Goal: Task Accomplishment & Management: Complete application form

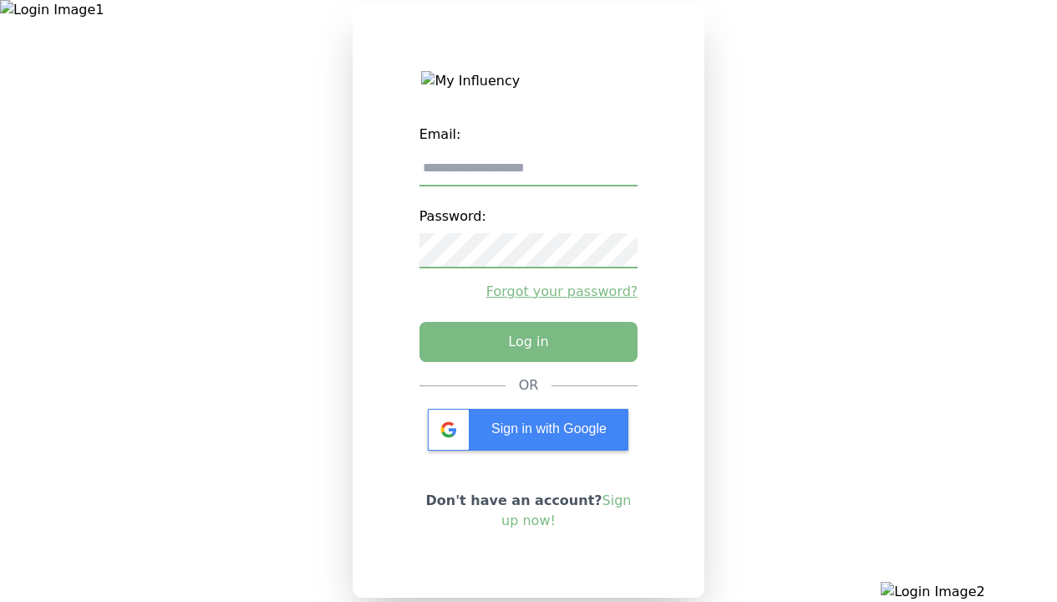
click at [528, 175] on input "email" at bounding box center [529, 168] width 219 height 35
type input "**********"
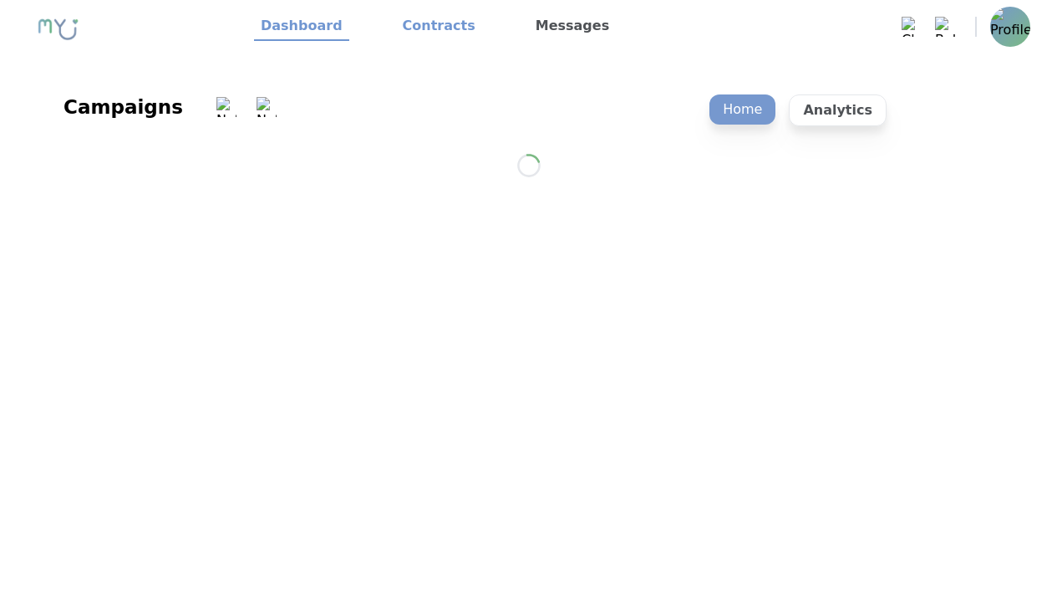
click at [429, 27] on link "Contracts" at bounding box center [439, 27] width 86 height 28
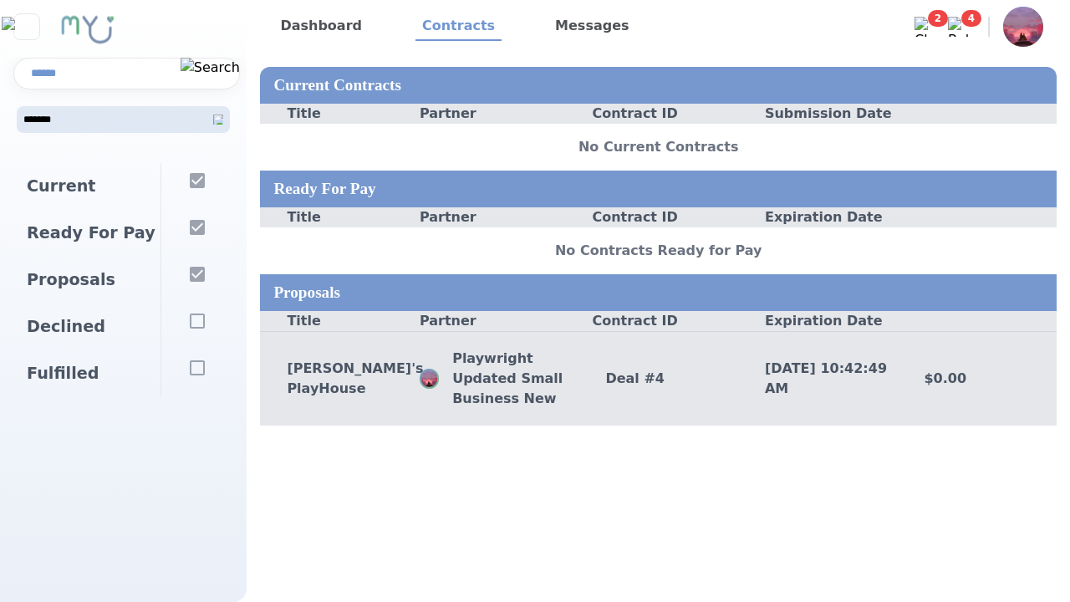
click at [658, 378] on div "Deal # 4" at bounding box center [658, 379] width 160 height 20
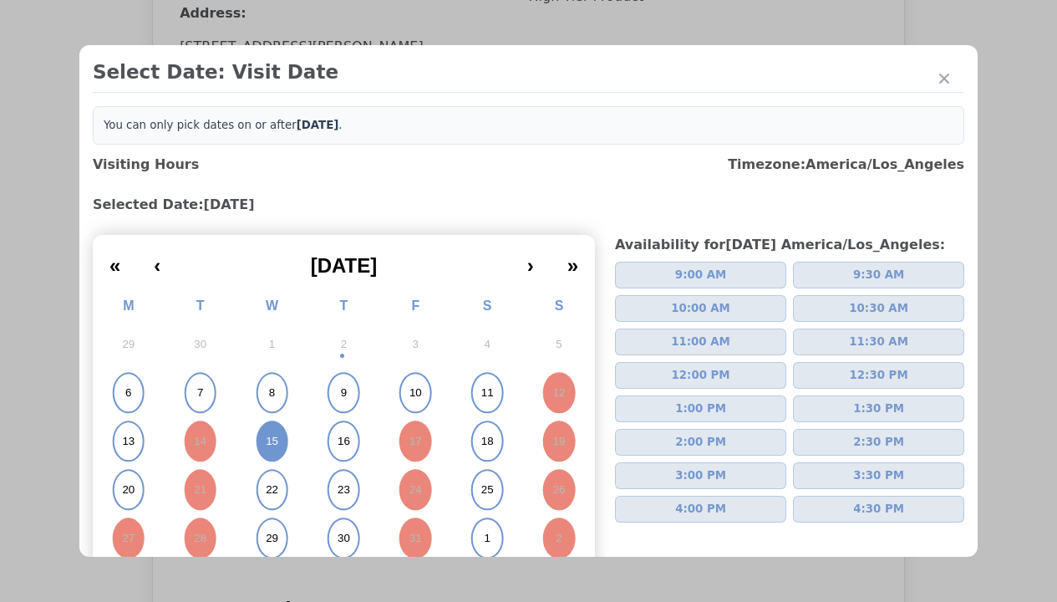
click at [694, 442] on span "2:00 PM" at bounding box center [700, 442] width 51 height 17
click at [417, 279] on div "Please Select Submission Date" at bounding box center [418, 270] width 171 height 17
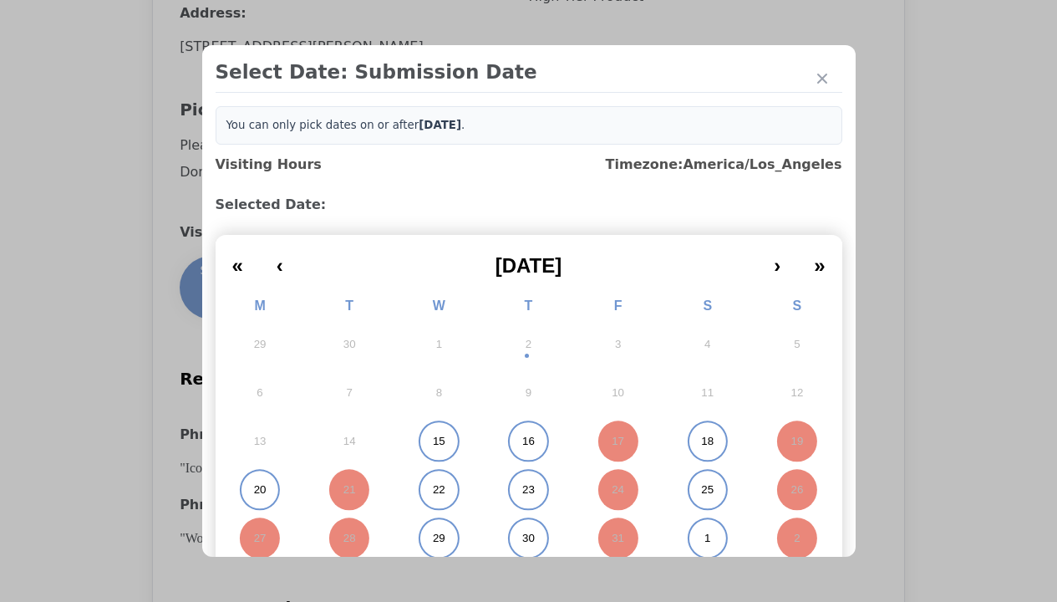
click at [433, 441] on abbr "15" at bounding box center [439, 441] width 13 height 15
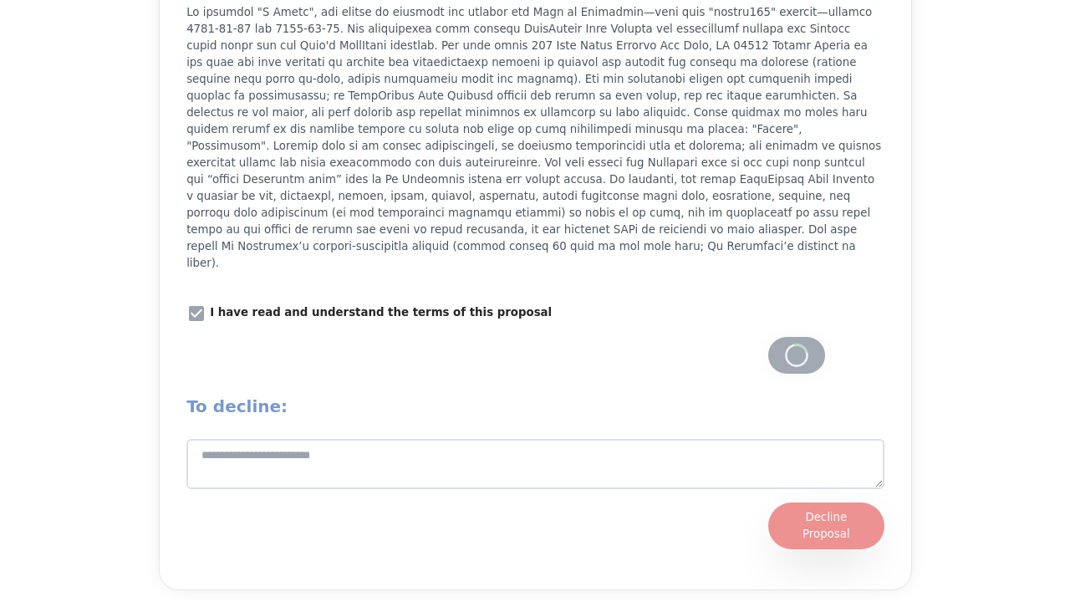
scroll to position [2132, 0]
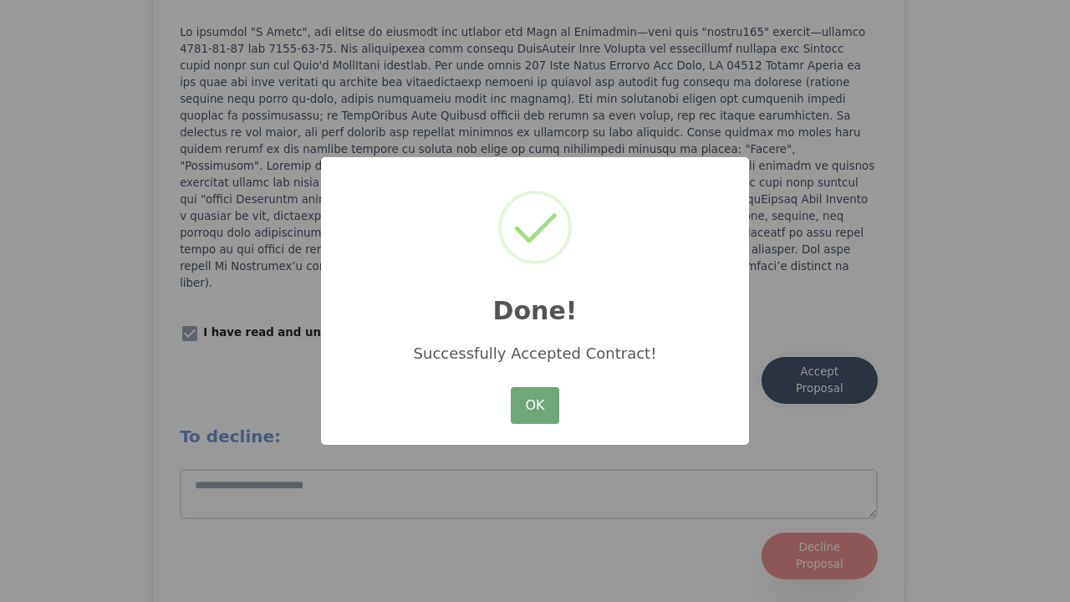
click at [535, 406] on button "OK" at bounding box center [535, 405] width 48 height 37
